Goal: Complete application form

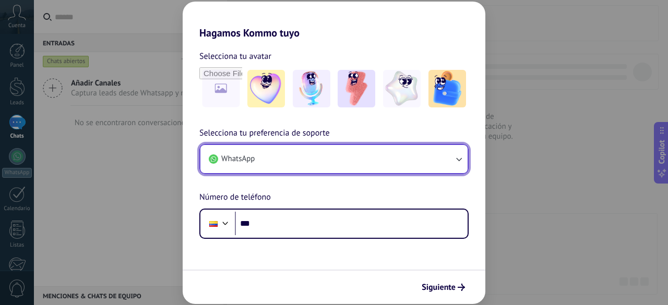
click at [422, 151] on button "WhatsApp" at bounding box center [333, 159] width 267 height 28
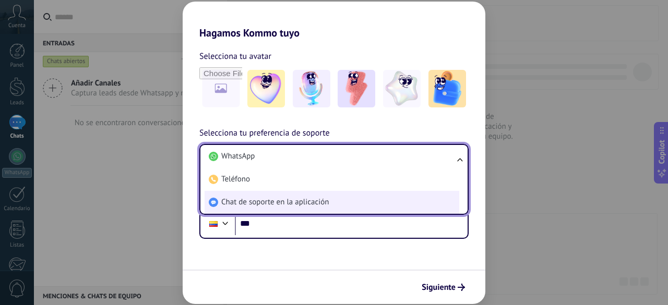
click at [337, 202] on li "Chat de soporte en la aplicación" at bounding box center [332, 202] width 255 height 23
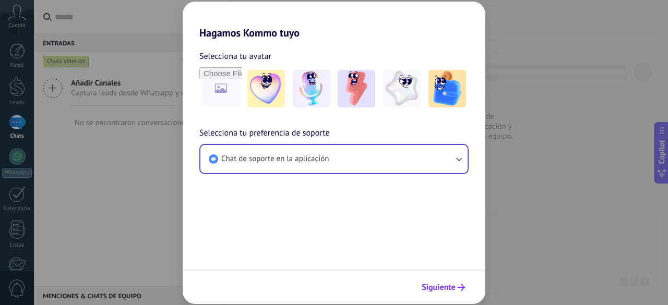
click at [462, 289] on use "submit" at bounding box center [461, 287] width 7 height 7
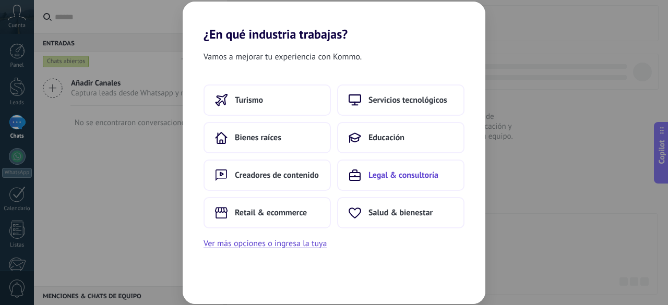
click at [421, 177] on span "Legal & consultoría" at bounding box center [403, 175] width 70 height 10
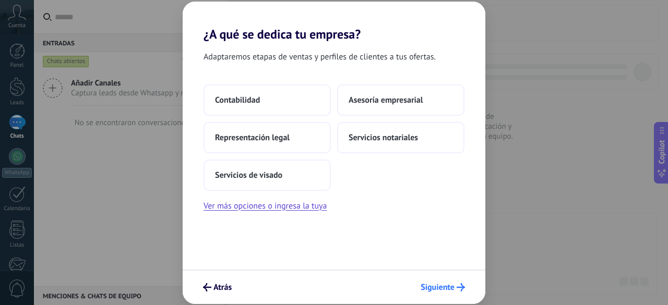
click at [443, 291] on span "Siguiente" at bounding box center [438, 287] width 34 height 7
click at [420, 128] on button "Servicios notariales" at bounding box center [400, 137] width 127 height 31
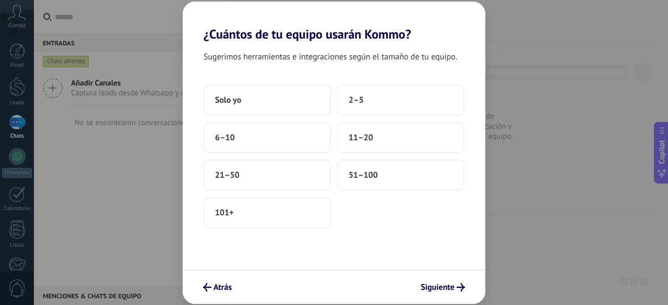
click at [420, 128] on button "11–20" at bounding box center [400, 137] width 127 height 31
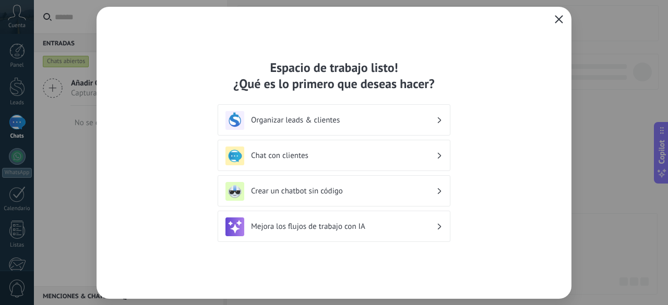
click at [557, 18] on icon "button" at bounding box center [559, 19] width 8 height 8
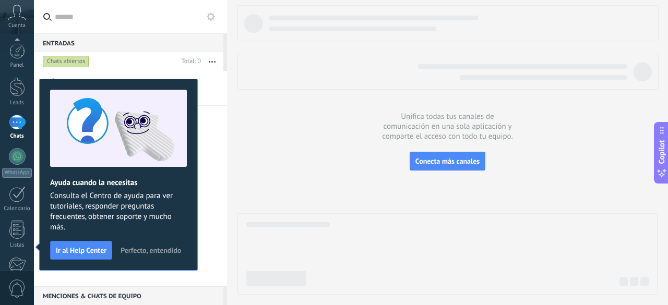
scroll to position [129, 0]
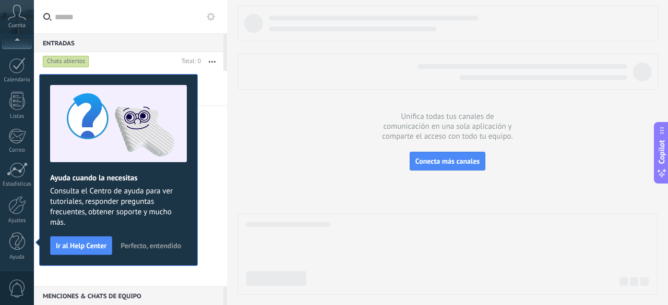
click at [149, 243] on span "Perfecto, entendido" at bounding box center [151, 245] width 61 height 7
